Goal: Obtain resource: Download file/media

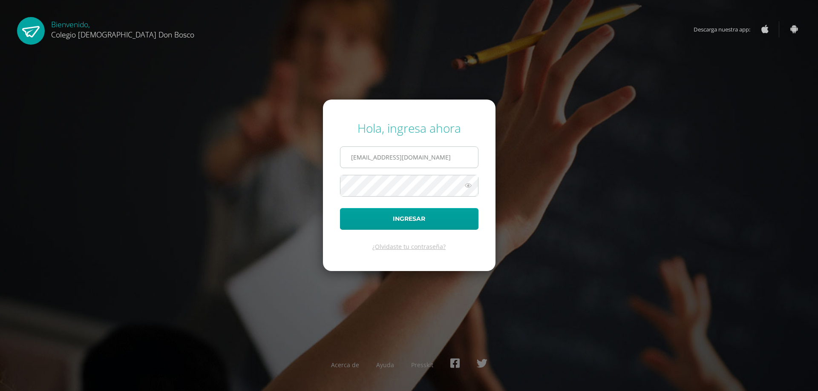
click at [422, 159] on input "[EMAIL_ADDRESS][DOMAIN_NAME]" at bounding box center [409, 157] width 138 height 21
type input "r"
type input "[EMAIL_ADDRESS][DOMAIN_NAME]"
click at [340, 208] on button "Ingresar" at bounding box center [409, 219] width 138 height 22
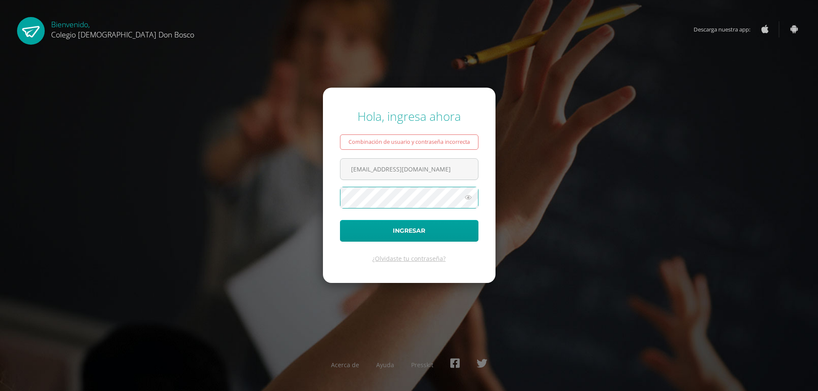
click at [340, 220] on button "Ingresar" at bounding box center [409, 231] width 138 height 22
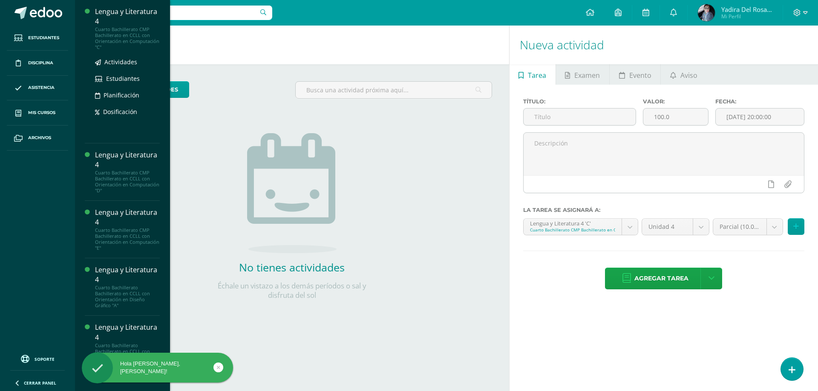
click at [136, 13] on div "Lengua y Literatura 4" at bounding box center [127, 17] width 65 height 20
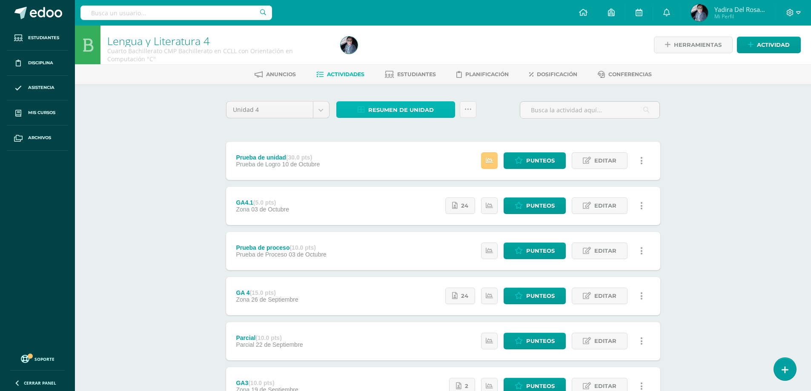
click at [389, 112] on span "Resumen de unidad" at bounding box center [401, 110] width 66 height 16
click at [422, 55] on link "Descargar como HTML" at bounding box center [395, 54] width 91 height 13
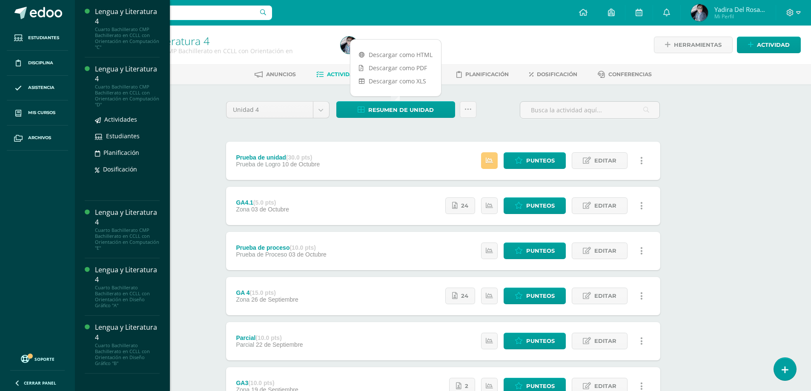
click at [103, 78] on div "Lengua y Literatura 4" at bounding box center [127, 74] width 65 height 20
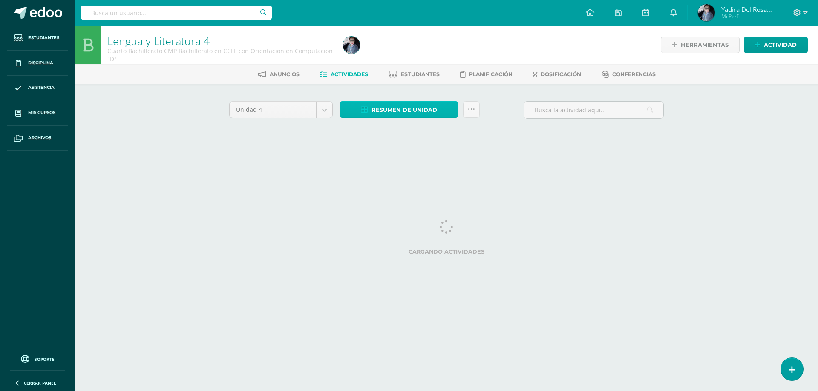
click at [372, 114] on span "Resumen de unidad" at bounding box center [404, 110] width 66 height 16
click at [399, 55] on link "Descargar como HTML" at bounding box center [398, 54] width 91 height 13
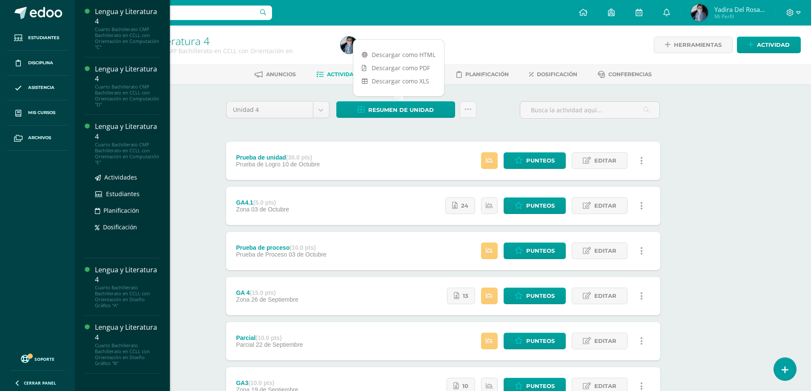
click at [132, 130] on div "Lengua y Literatura 4" at bounding box center [127, 132] width 65 height 20
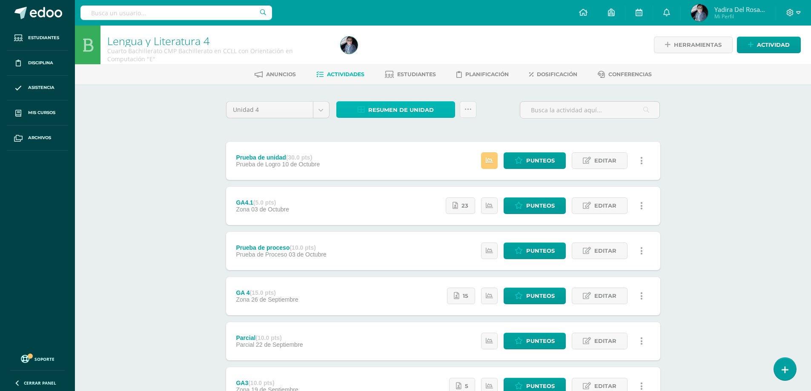
click at [391, 107] on span "Resumen de unidad" at bounding box center [401, 110] width 66 height 16
click at [409, 58] on link "Descargar como HTML" at bounding box center [395, 54] width 91 height 13
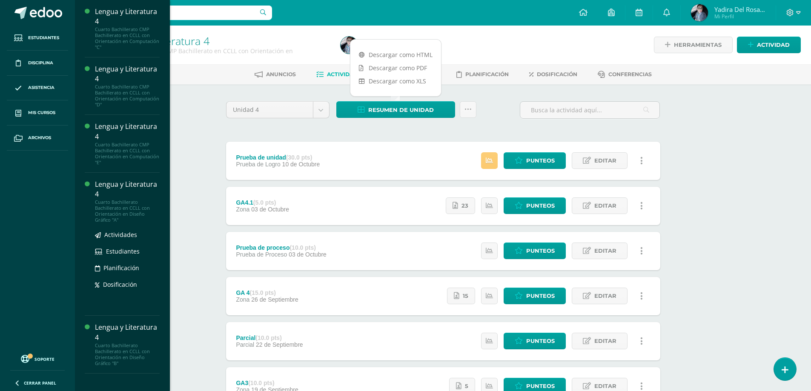
click at [144, 184] on div "Lengua y Literatura 4" at bounding box center [127, 190] width 65 height 20
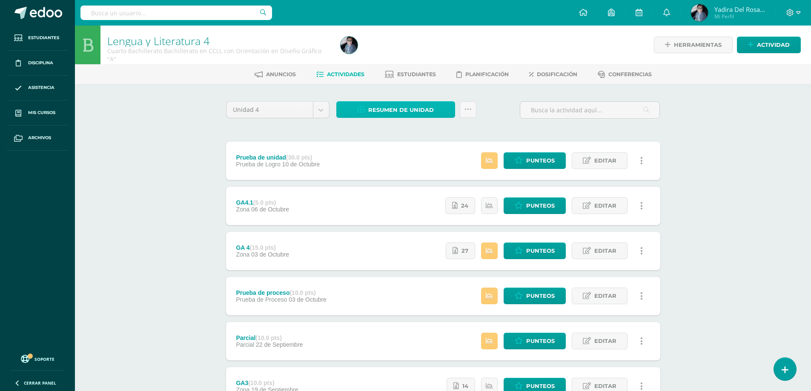
click at [418, 106] on span "Resumen de unidad" at bounding box center [401, 110] width 66 height 16
click at [417, 54] on link "Descargar como HTML" at bounding box center [395, 54] width 91 height 13
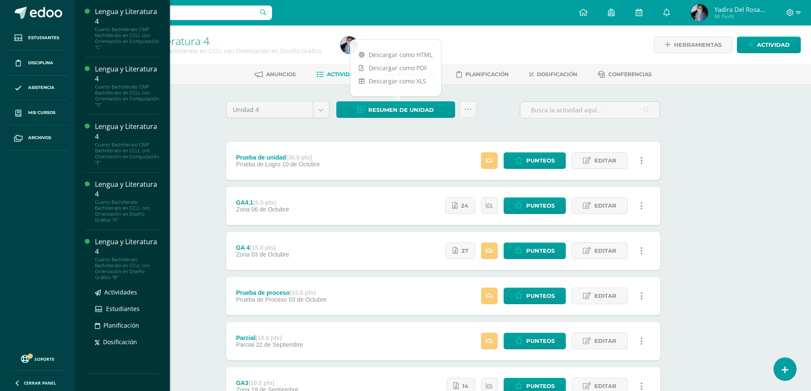
click at [129, 242] on div "Lengua y Literatura 4" at bounding box center [127, 247] width 65 height 20
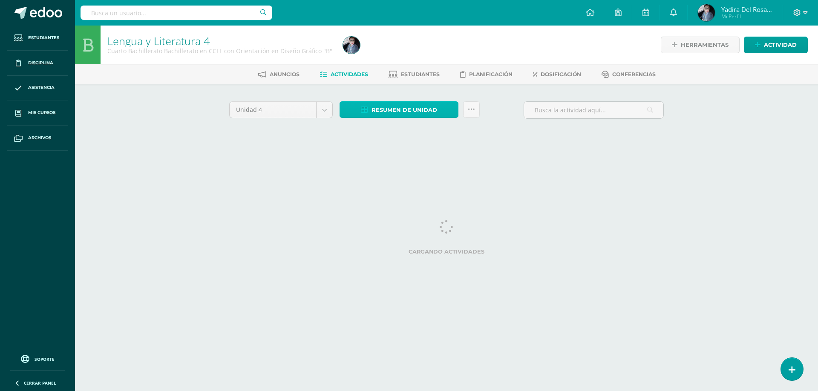
click at [408, 111] on span "Resumen de unidad" at bounding box center [404, 110] width 66 height 16
click at [409, 58] on link "Descargar como HTML" at bounding box center [398, 54] width 91 height 13
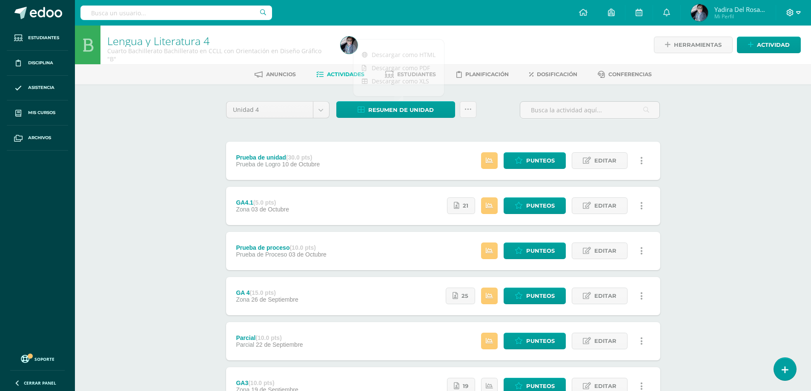
click at [799, 11] on icon at bounding box center [798, 13] width 5 height 8
click at [763, 63] on link "Cerrar sesión" at bounding box center [767, 58] width 67 height 12
